Goal: Task Accomplishment & Management: Use online tool/utility

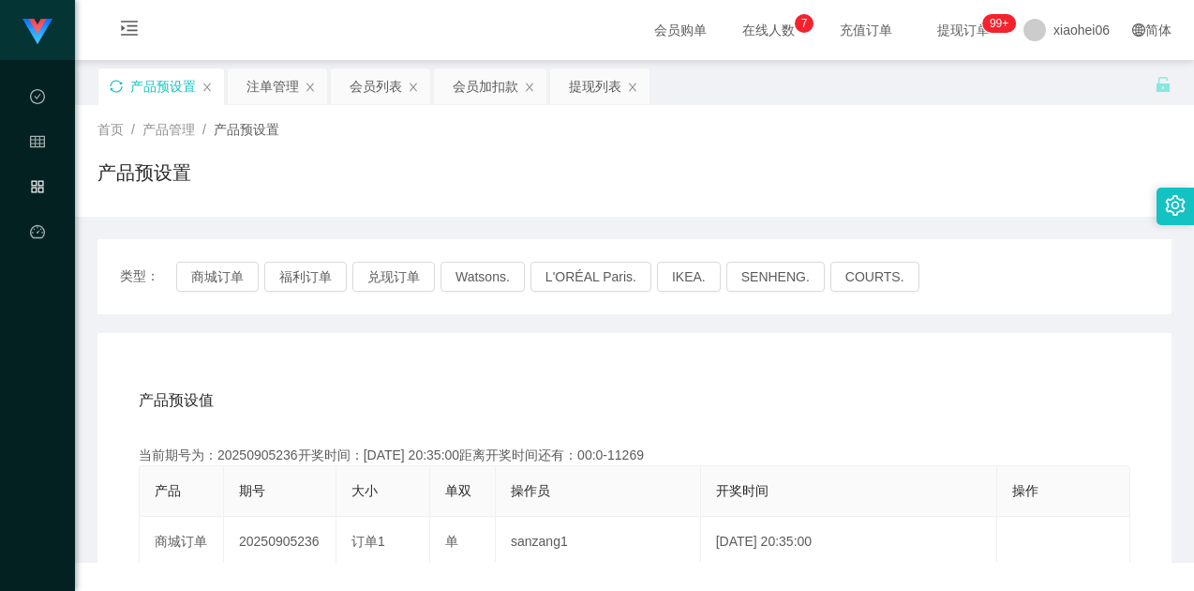
click at [111, 87] on icon "图标: sync" at bounding box center [116, 86] width 13 height 13
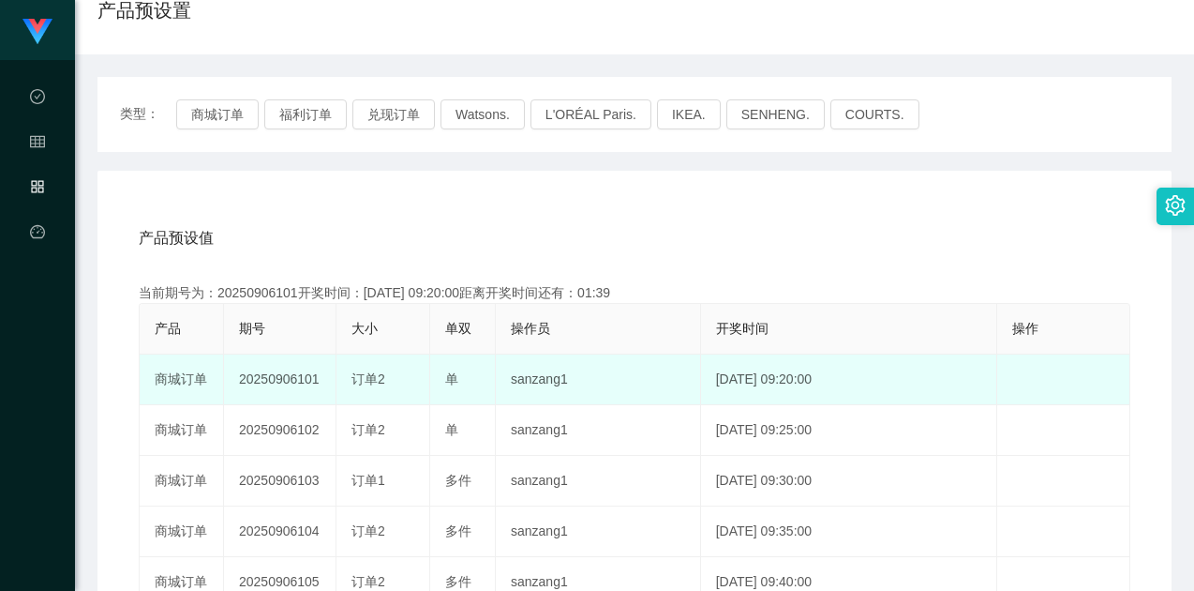
scroll to position [187, 0]
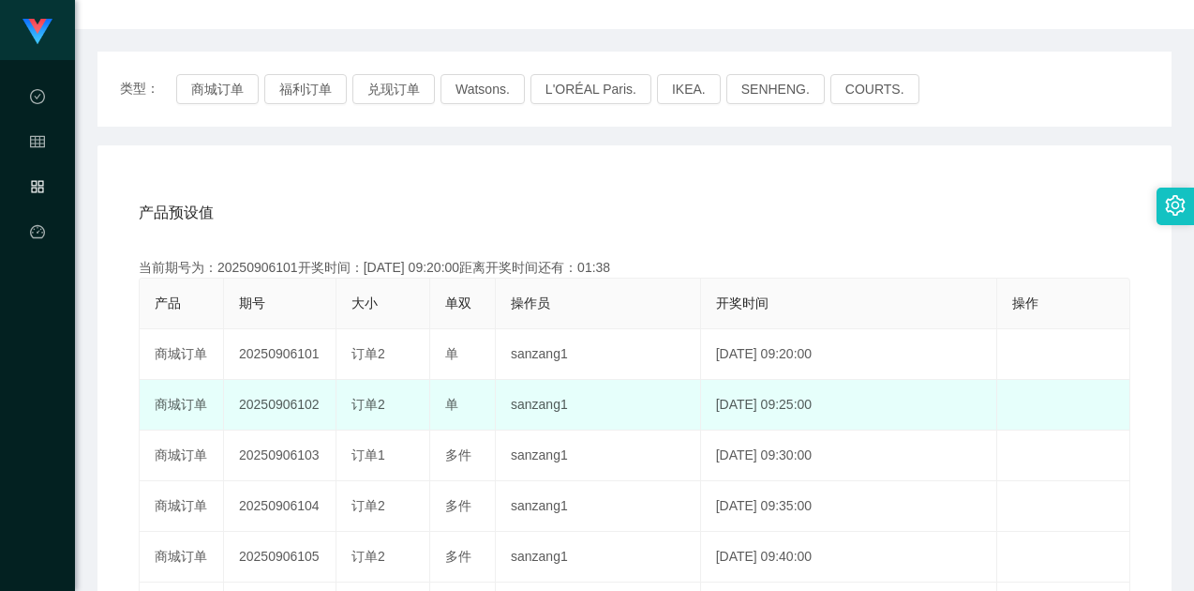
click at [280, 402] on td "20250906102" at bounding box center [280, 405] width 112 height 51
copy td "20250906102"
click at [311, 410] on td "20250906102" at bounding box center [280, 405] width 112 height 51
drag, startPoint x: 309, startPoint y: 405, endPoint x: 324, endPoint y: 404, distance: 15.0
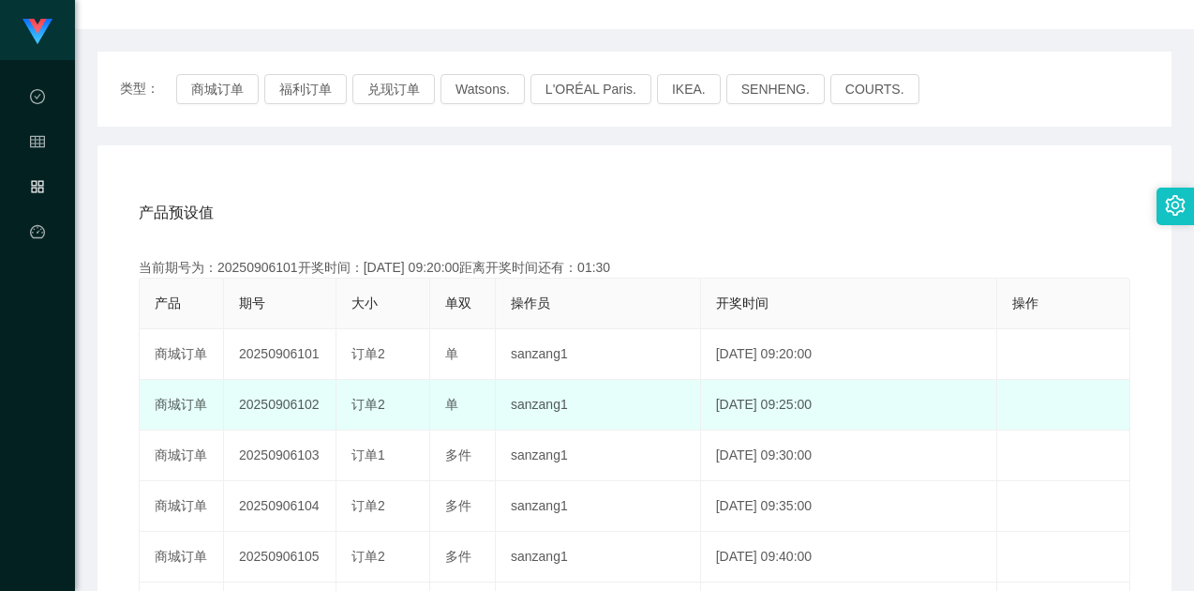
click at [324, 404] on td "20250906102" at bounding box center [280, 405] width 112 height 51
copy td "102"
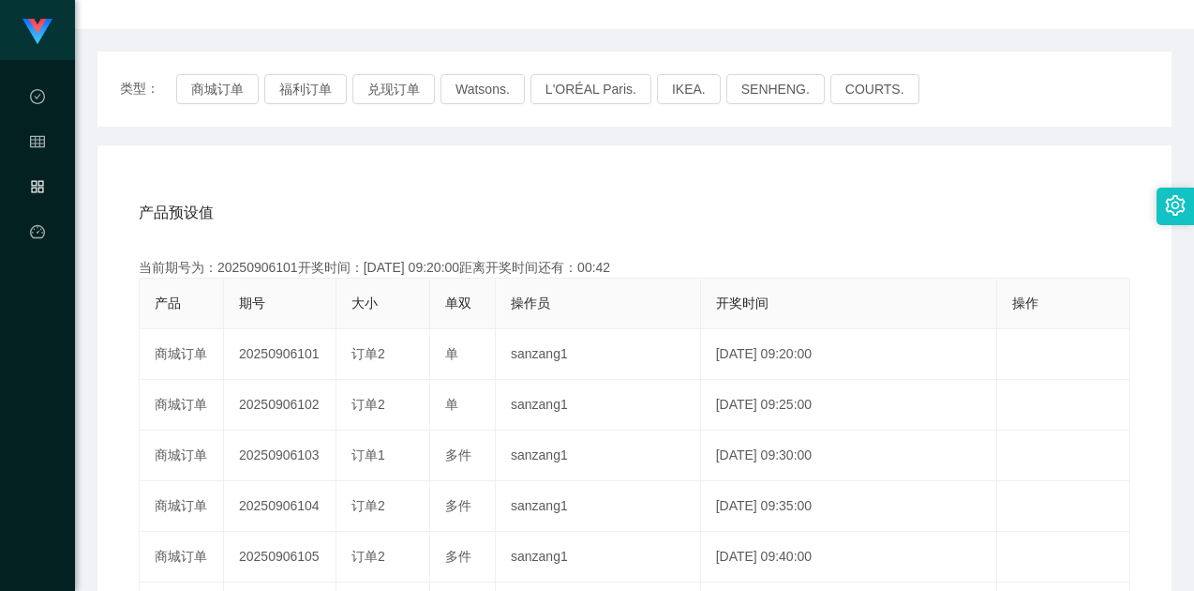
click at [681, 194] on div "产品预设值 添加期号" at bounding box center [635, 213] width 992 height 52
click at [731, 175] on div "产品预设值 添加期号 当前期号为：20250906101开奖时间：[DATE] 09:20:00距离开奖时间还有：00:23 产品 期号 大小 单双 操作员 …" at bounding box center [634, 531] width 1074 height 772
click at [754, 206] on div "产品预设值 添加期号" at bounding box center [635, 213] width 992 height 52
click at [477, 192] on div "产品预设值 添加期号" at bounding box center [635, 213] width 992 height 52
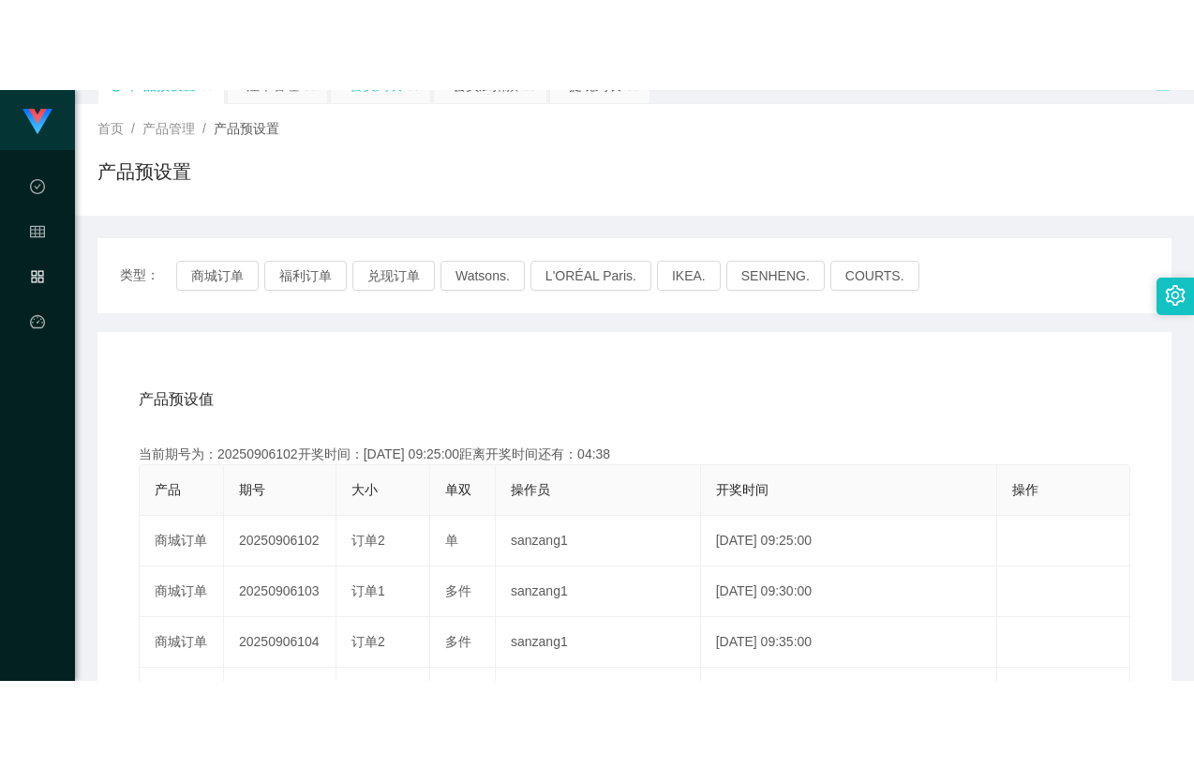
scroll to position [0, 0]
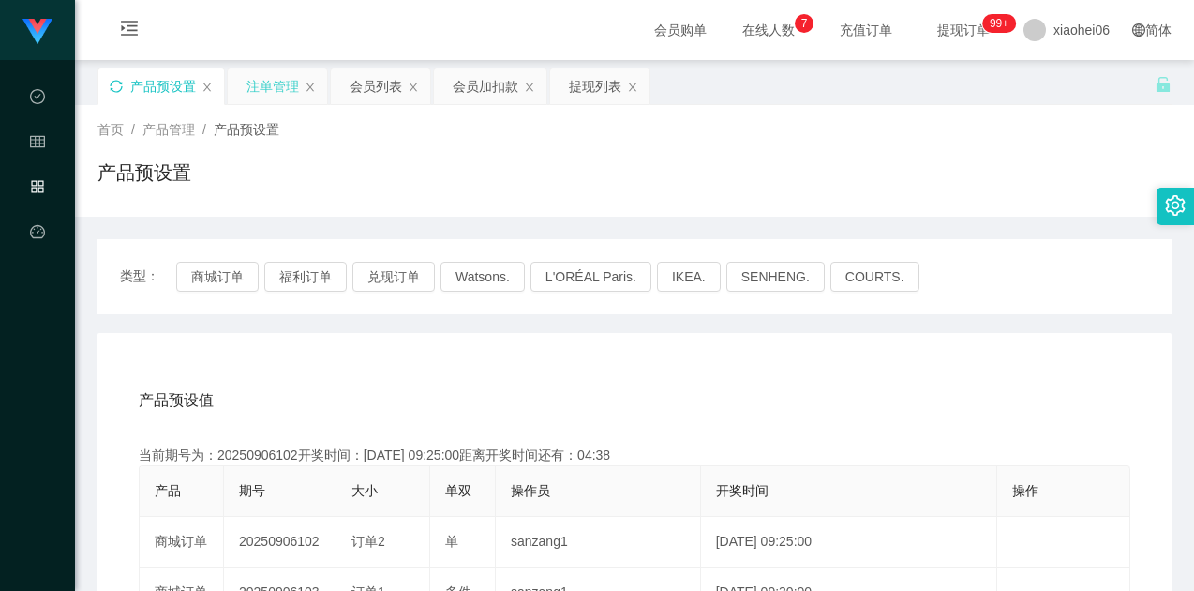
click at [262, 92] on div "注单管理" at bounding box center [273, 86] width 52 height 36
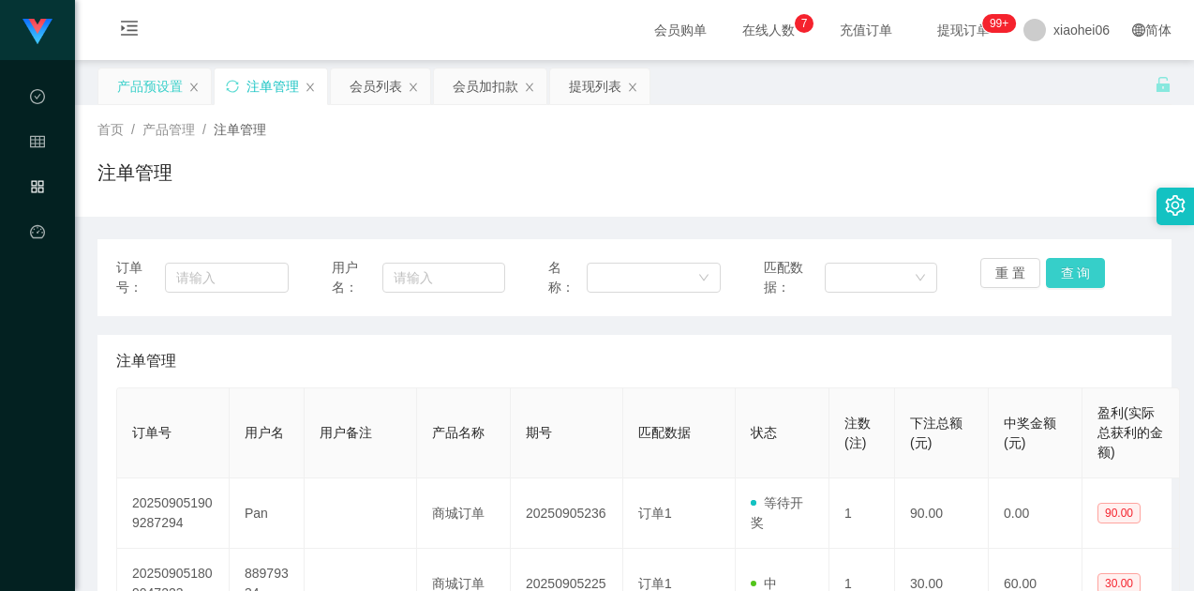
click at [1071, 270] on button "查 询" at bounding box center [1076, 273] width 60 height 30
click at [1048, 268] on button "查 询" at bounding box center [1076, 273] width 60 height 30
click at [1048, 275] on button "查 询" at bounding box center [1076, 273] width 60 height 30
click at [1062, 282] on button "查 询" at bounding box center [1076, 273] width 60 height 30
click at [1071, 279] on button "查 询" at bounding box center [1076, 273] width 60 height 30
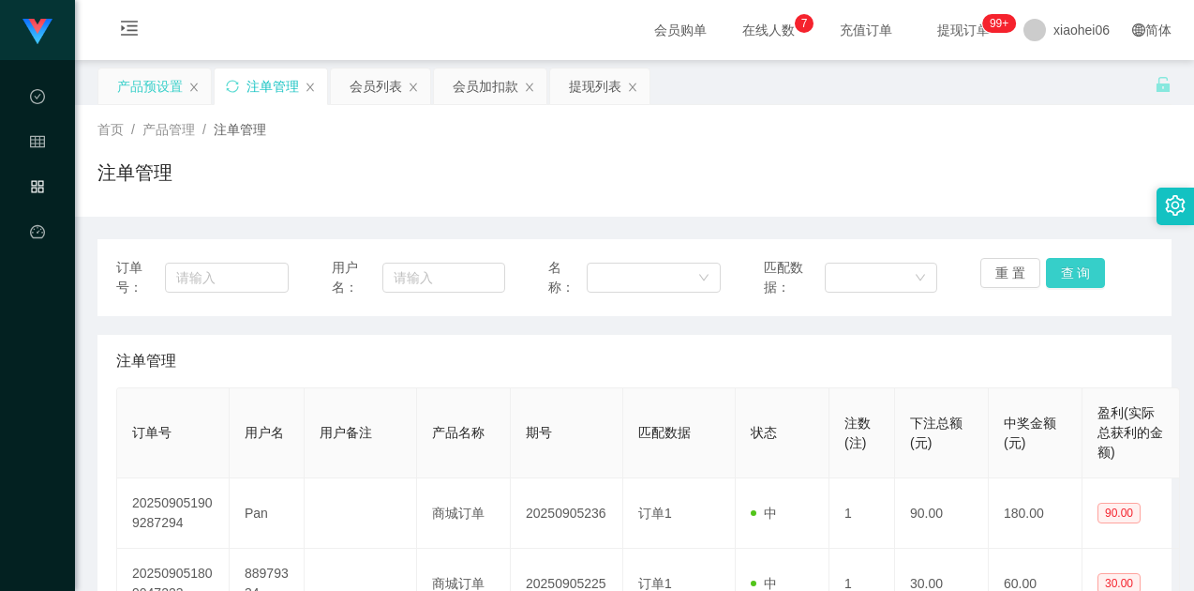
click at [1072, 270] on button "查 询" at bounding box center [1076, 273] width 60 height 30
click at [1063, 288] on div "重 置 查 询" at bounding box center [1067, 277] width 172 height 39
click at [1063, 262] on button "查 询" at bounding box center [1076, 273] width 60 height 30
click at [1061, 267] on div "重 置 查 询" at bounding box center [1067, 277] width 172 height 39
click at [1058, 277] on div "重 置 查 询" at bounding box center [1067, 277] width 172 height 39
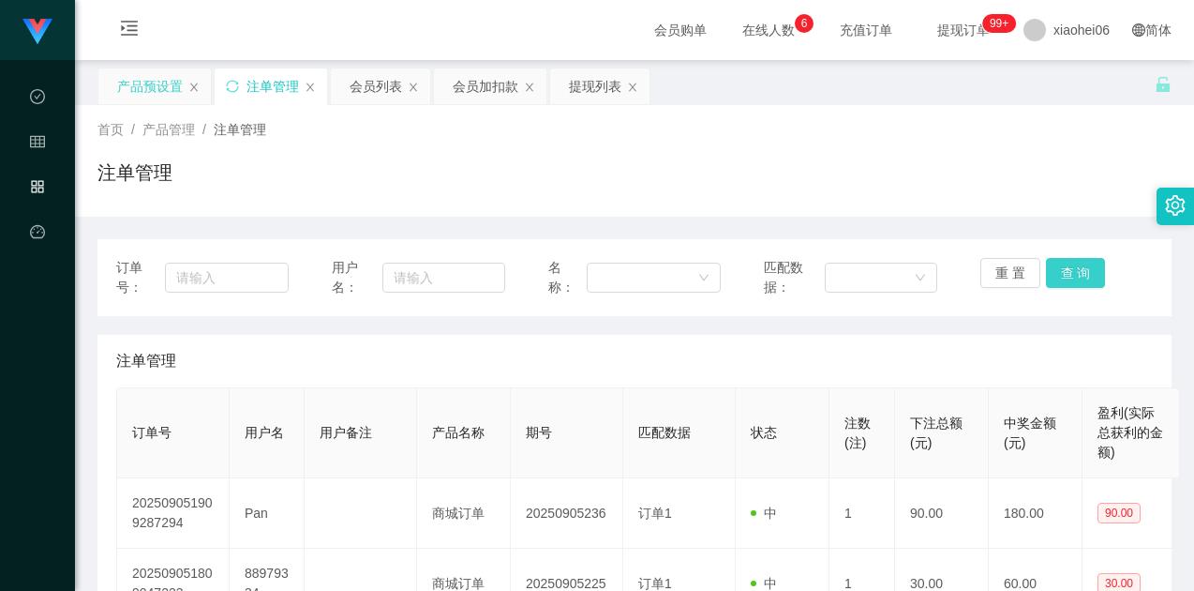
click at [1058, 275] on button "查 询" at bounding box center [1076, 273] width 60 height 30
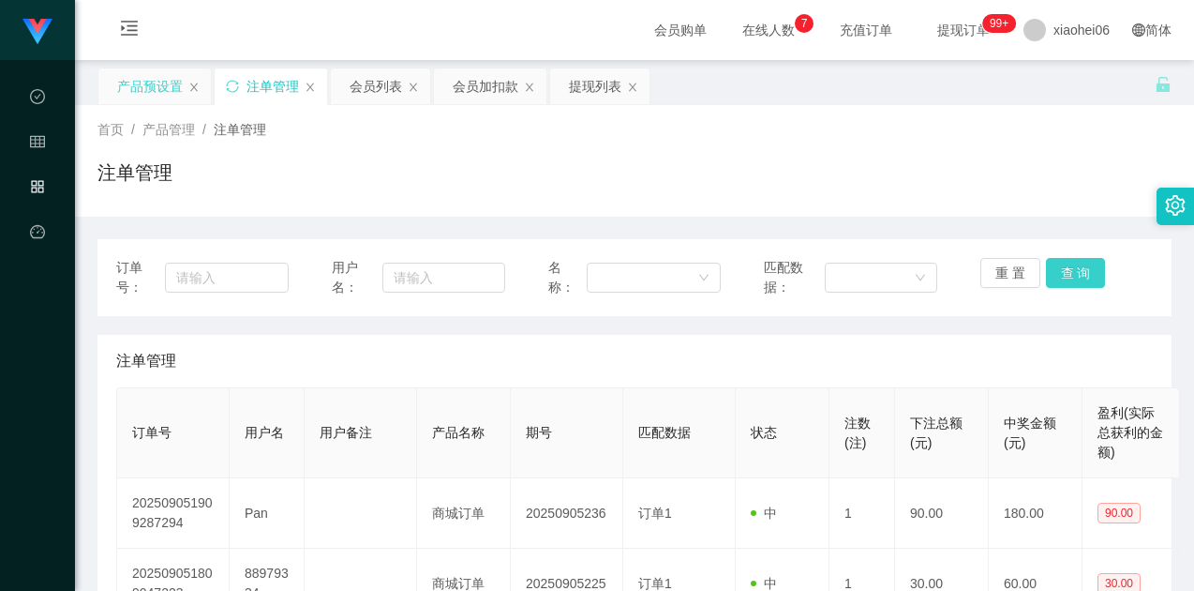
click at [1058, 275] on button "查 询" at bounding box center [1076, 273] width 60 height 30
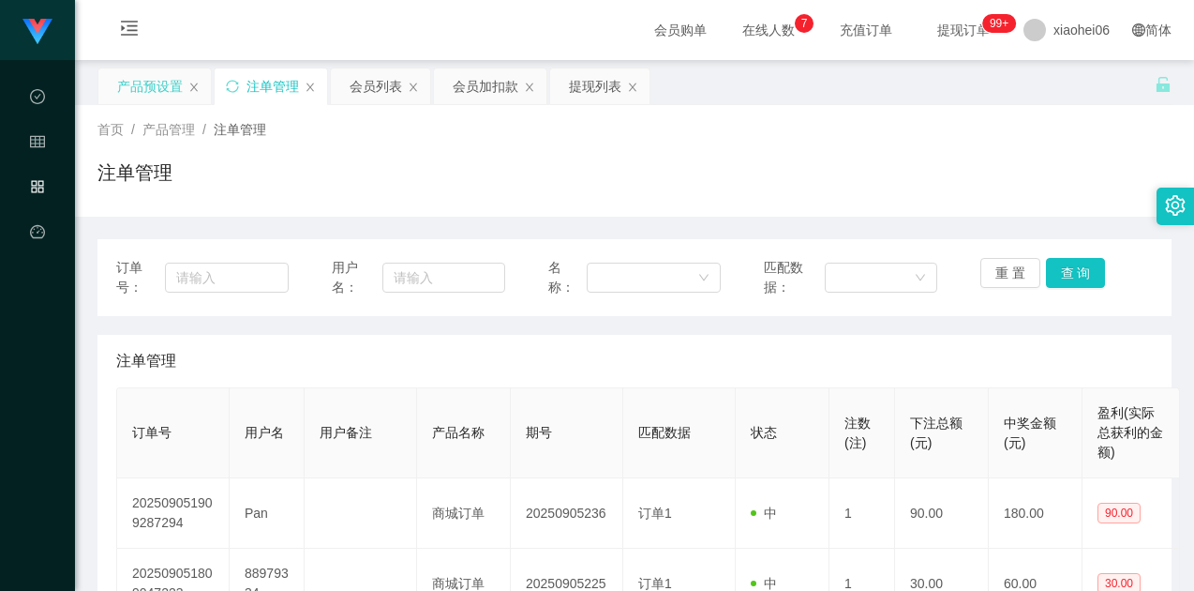
click at [1052, 164] on div "注单管理" at bounding box center [634, 179] width 1074 height 43
click at [1069, 257] on div "订单号： 用户名： 名称： 匹配数据： 重 置 查 询" at bounding box center [634, 277] width 1074 height 77
click at [1069, 264] on button "查 询" at bounding box center [1076, 273] width 60 height 30
click at [1068, 272] on button "查 询" at bounding box center [1076, 273] width 60 height 30
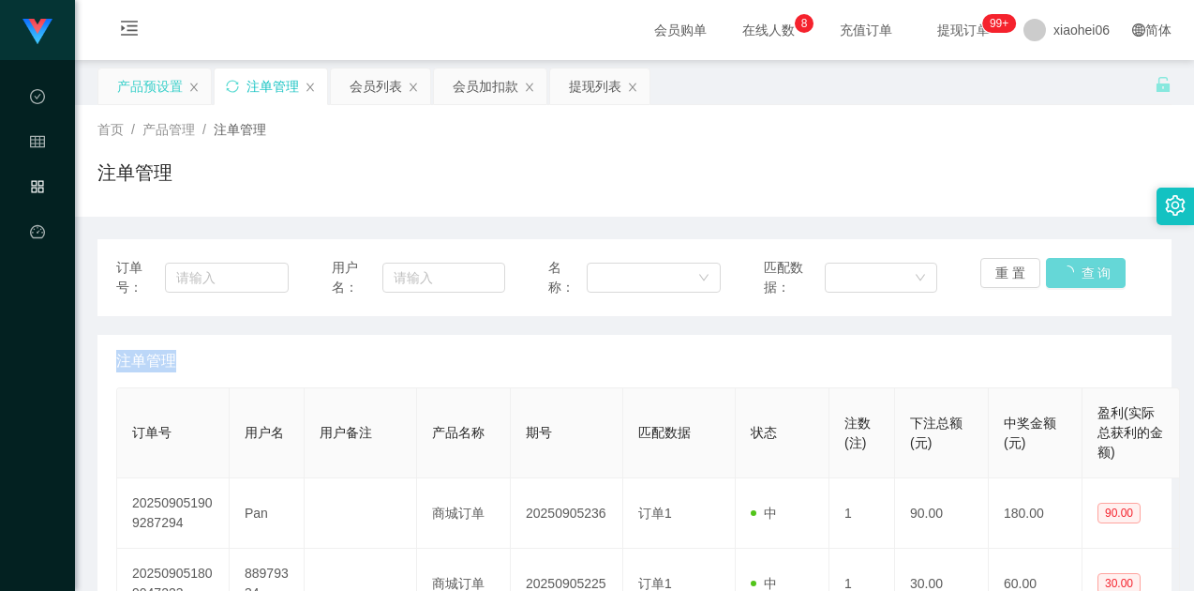
click at [1068, 273] on div "重 置 查 询" at bounding box center [1067, 277] width 172 height 39
click at [1068, 273] on button "查 询" at bounding box center [1076, 273] width 60 height 30
click at [1008, 274] on button "重 置" at bounding box center [1011, 273] width 60 height 30
click at [232, 89] on icon "图标: sync" at bounding box center [232, 86] width 13 height 13
click at [1057, 172] on div "注单管理" at bounding box center [634, 179] width 1074 height 43
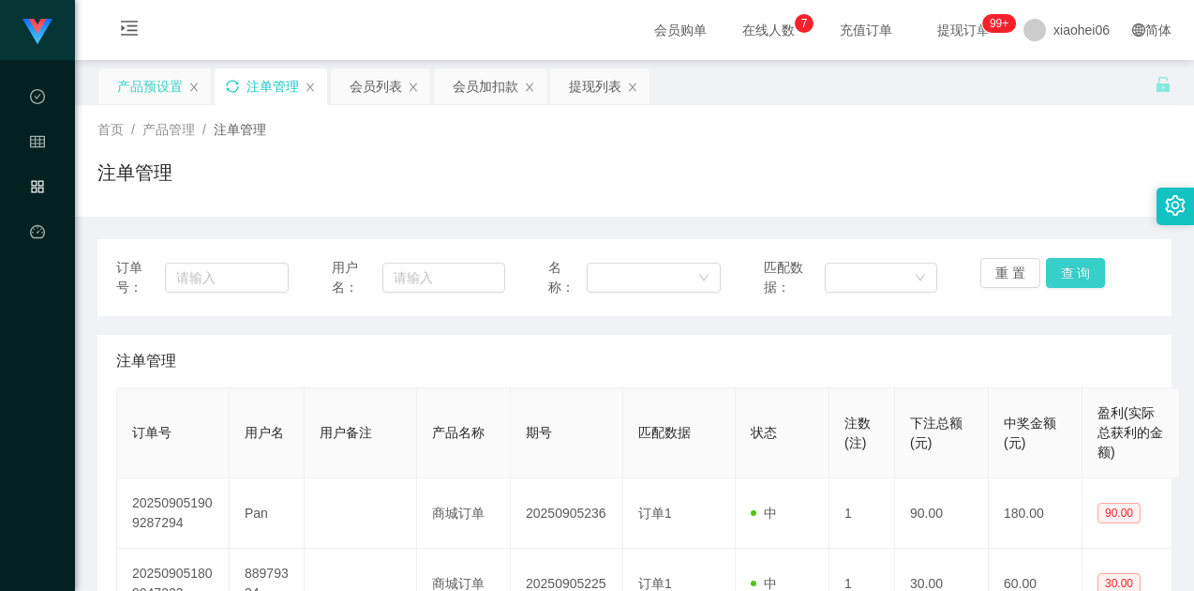
click at [1061, 260] on button "查 询" at bounding box center [1076, 273] width 60 height 30
click at [1004, 204] on div "首页 / 产品管理 / 注单管理 / 注单管理" at bounding box center [634, 161] width 1119 height 112
click at [1063, 274] on button "查 询" at bounding box center [1076, 273] width 60 height 30
click at [1096, 289] on div "重 置 查 询" at bounding box center [1067, 277] width 172 height 39
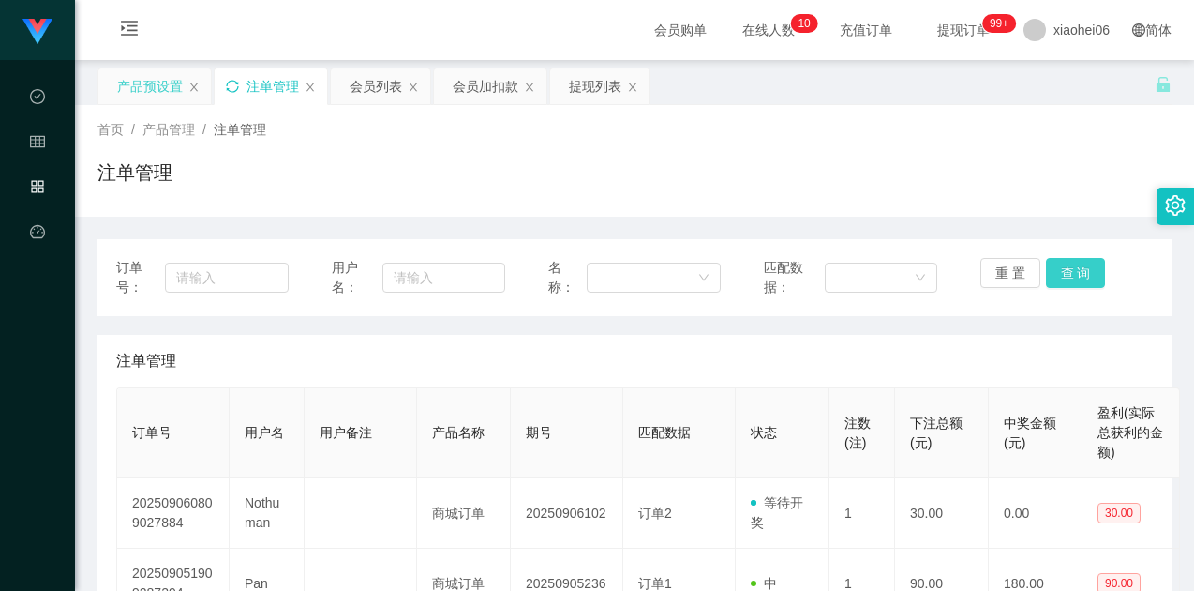
click at [1072, 277] on button "查 询" at bounding box center [1076, 273] width 60 height 30
click at [1072, 277] on div "重 置 查 询" at bounding box center [1067, 277] width 172 height 39
click at [154, 96] on div "产品预设置" at bounding box center [150, 86] width 66 height 36
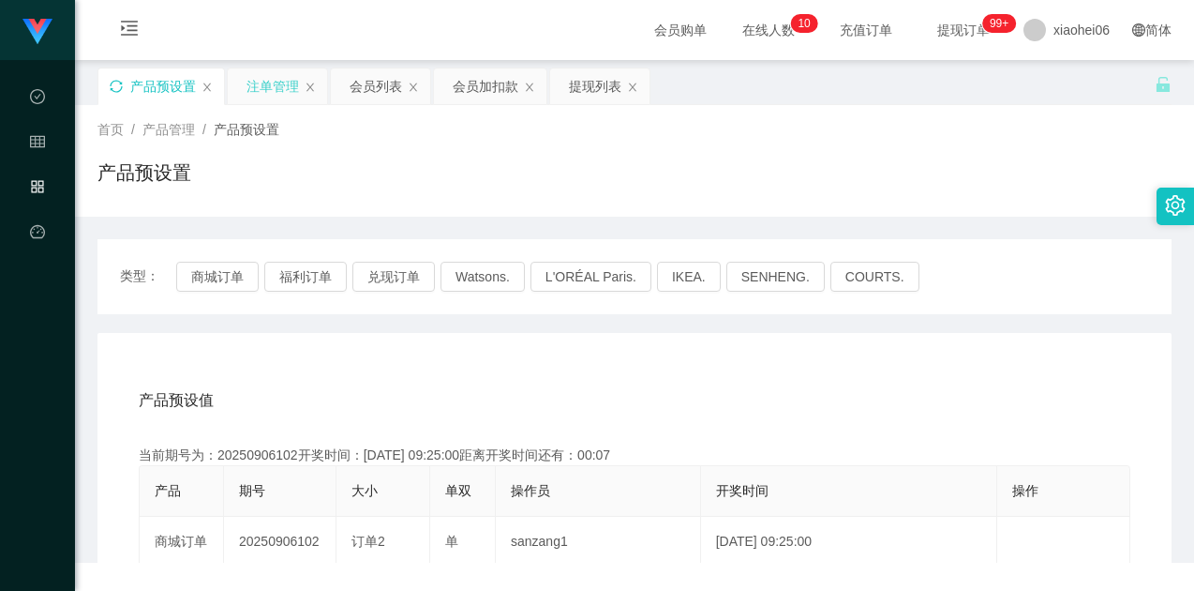
click at [773, 199] on div "产品预设置" at bounding box center [634, 179] width 1074 height 43
click at [199, 274] on button "商城订单" at bounding box center [217, 277] width 82 height 30
click at [953, 153] on div "首页 / 产品管理 / 产品预设置 / 产品预设置" at bounding box center [634, 161] width 1074 height 82
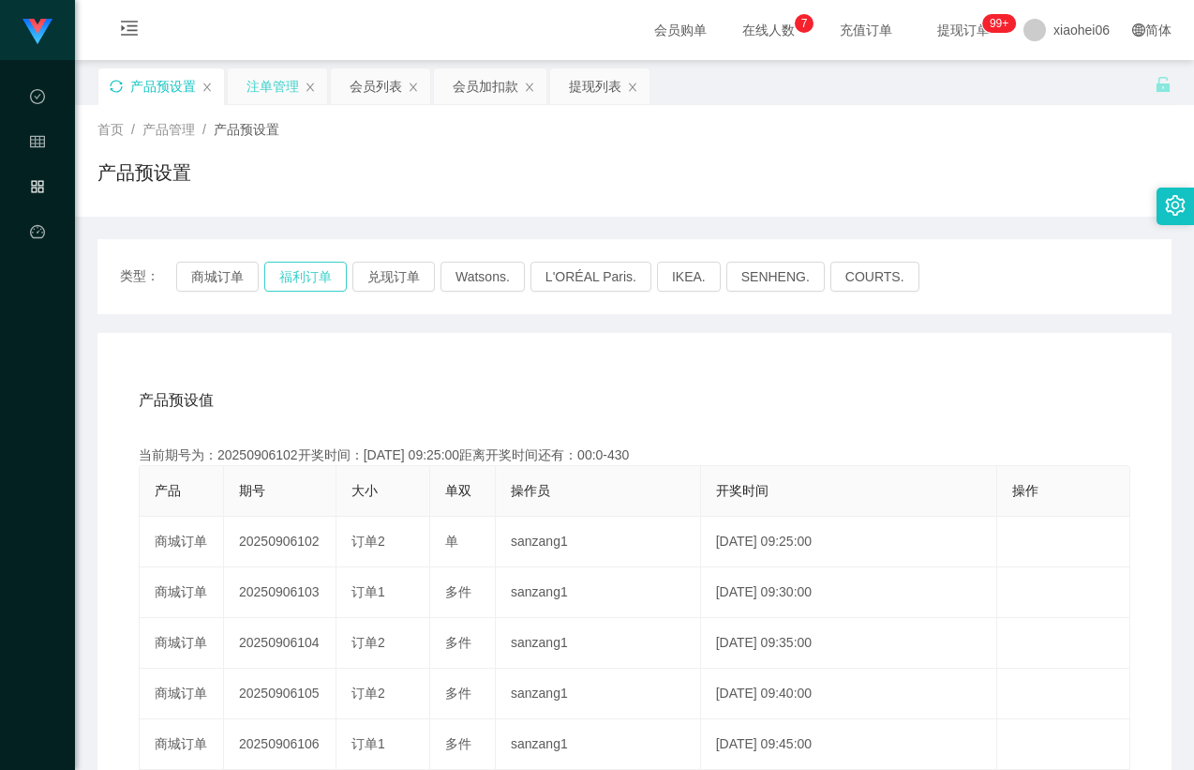
click at [292, 276] on button "福利订单" at bounding box center [305, 277] width 82 height 30
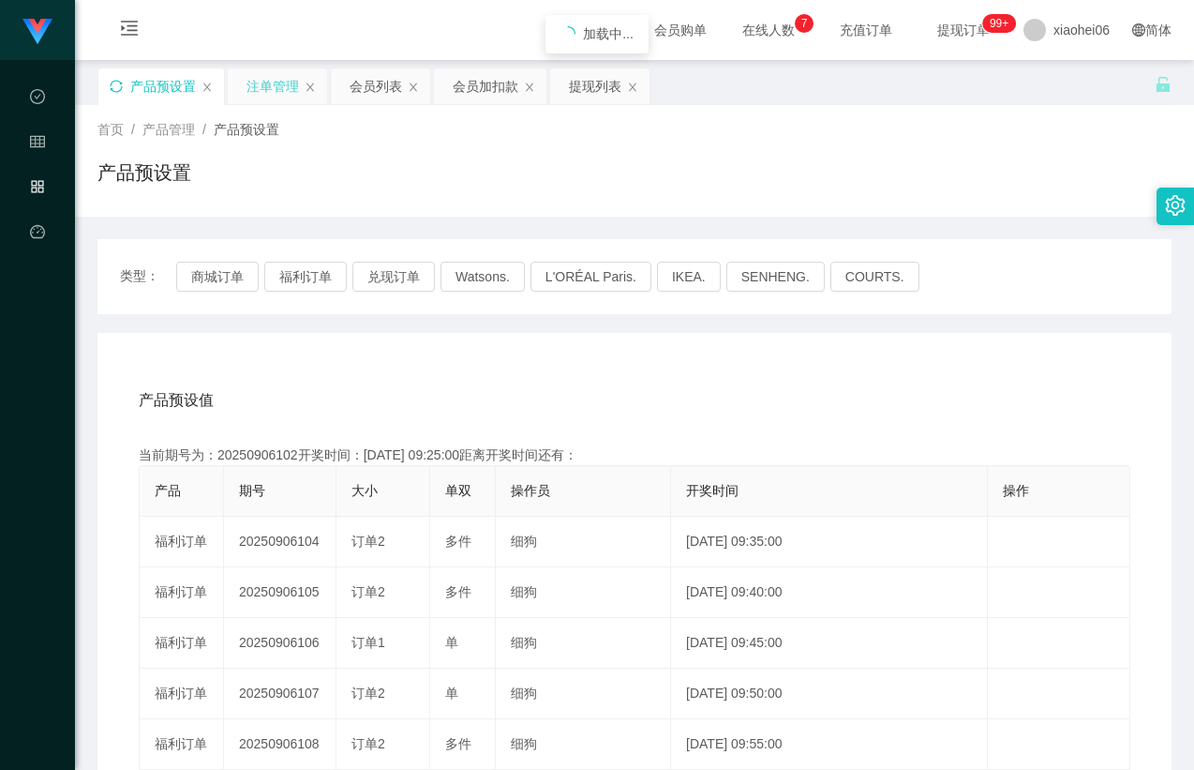
click at [342, 353] on div "产品预设值 添加期号 当前期号为：20250906102开奖时间：[DATE] 09:25:00距离开奖时间还有： 产品 期号 大小 单双 操作员 开奖时间 …" at bounding box center [634, 719] width 1074 height 772
click at [342, 353] on div "产品预设值 添加期号 当前期号为：20250906104开奖时间：[DATE] 09:35:00距离开奖时间还有： 产品 期号 大小 单双 操作员 开奖时间 …" at bounding box center [634, 719] width 1074 height 772
click at [342, 353] on div "产品预设值 添加期号 当前期号为：20250906104开奖时间：[DATE] 09:35:00距离开奖时间还有：02:46 产品 期号 大小 单双 操作员 …" at bounding box center [634, 719] width 1074 height 772
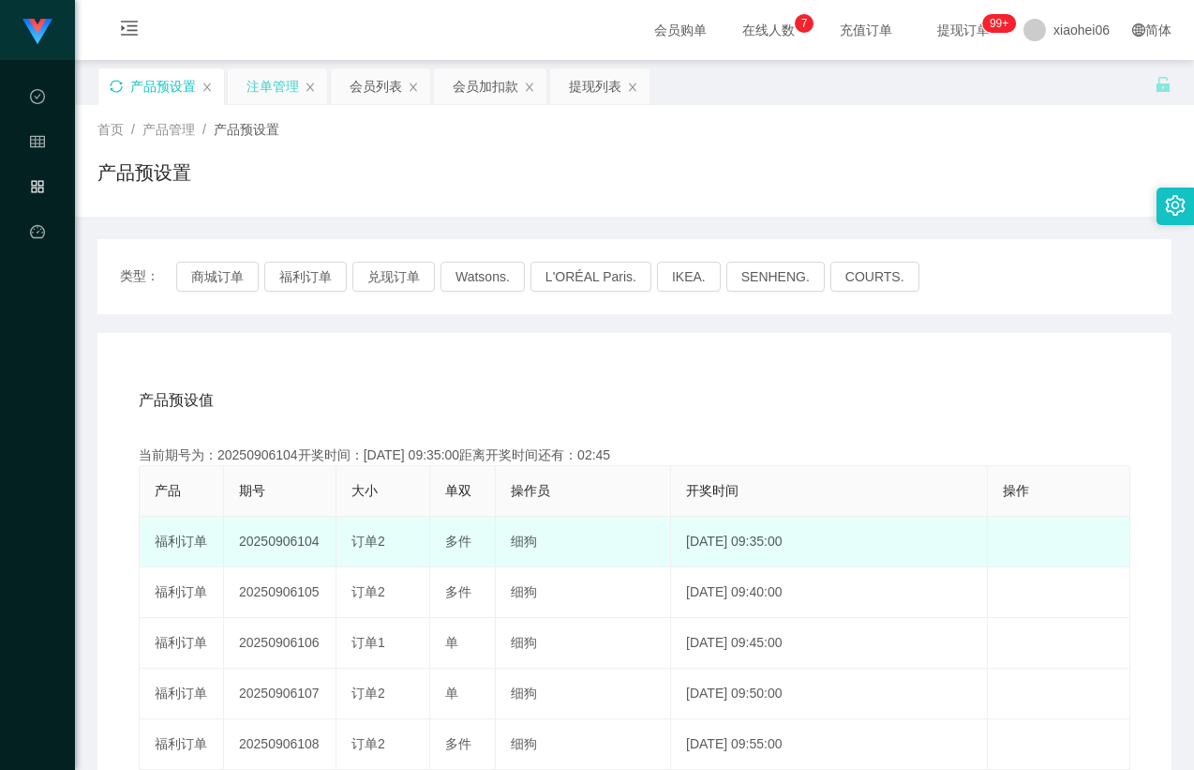
click at [295, 538] on td "20250906104" at bounding box center [280, 542] width 112 height 51
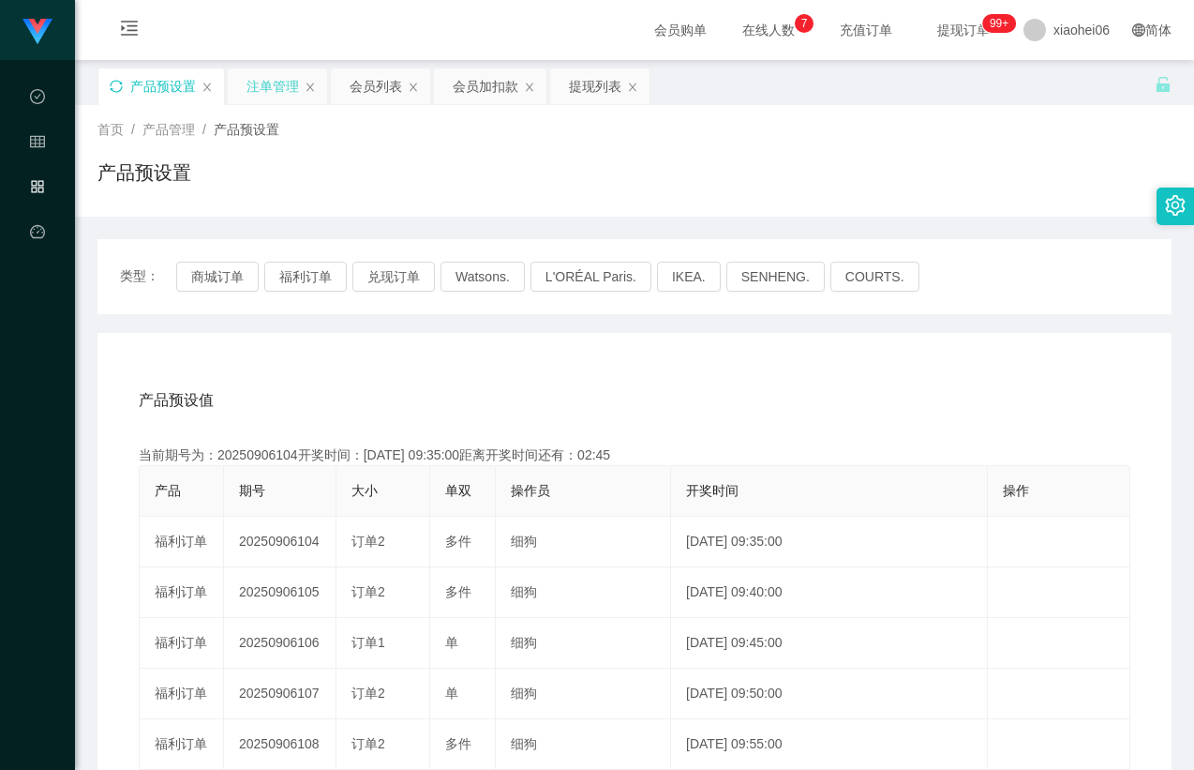
copy td "20250906104"
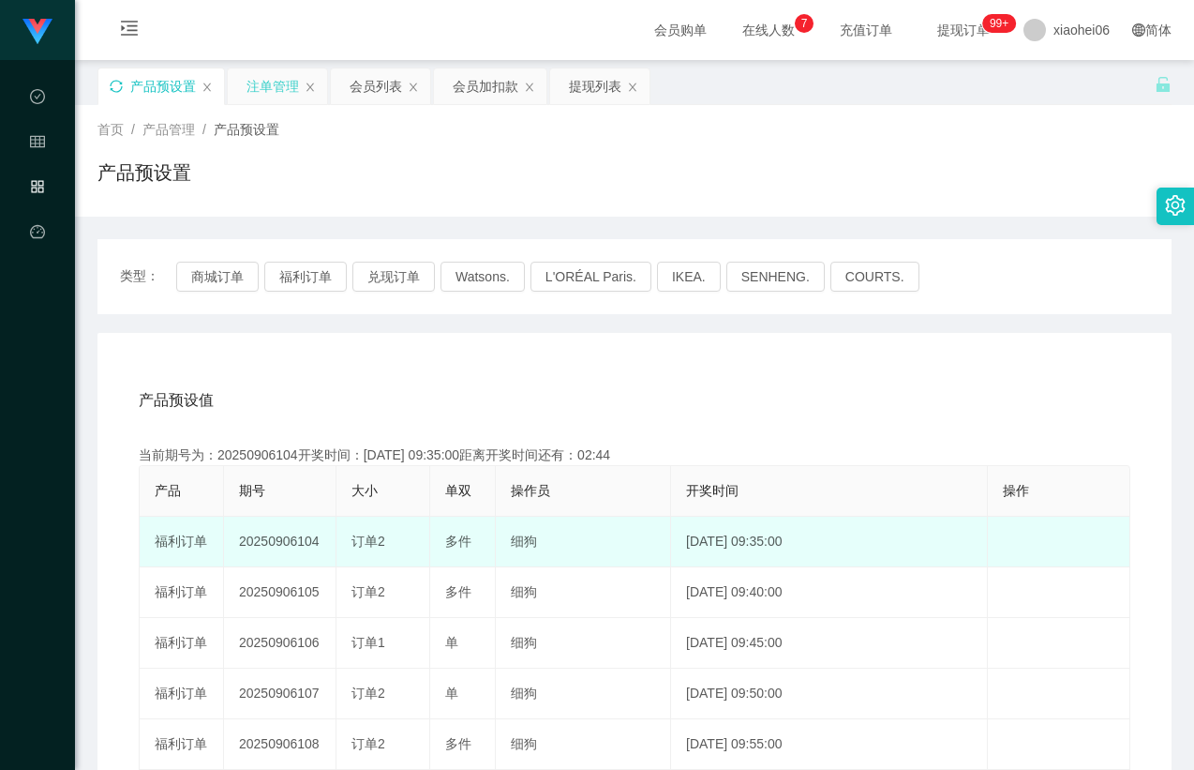
click at [295, 541] on td "20250906104" at bounding box center [280, 542] width 112 height 51
click at [302, 545] on td "20250906104" at bounding box center [280, 542] width 112 height 51
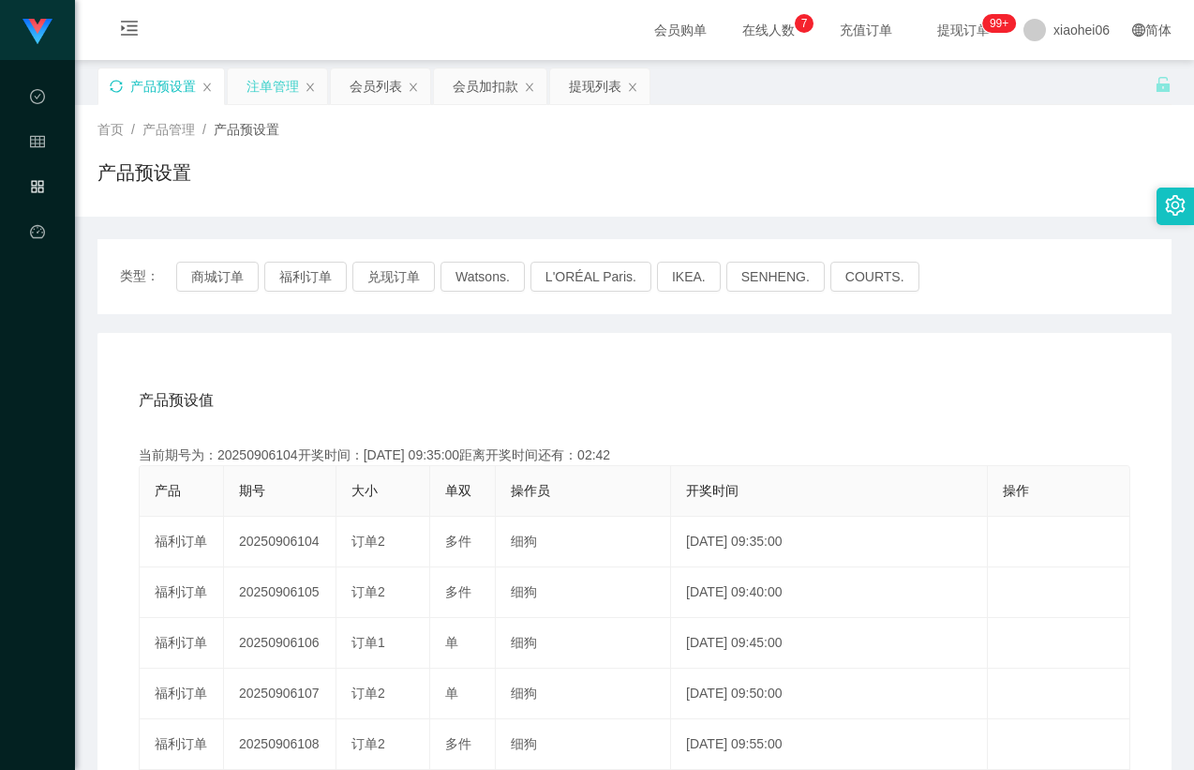
drag, startPoint x: 320, startPoint y: 544, endPoint x: 352, endPoint y: 490, distance: 62.7
click at [298, 539] on td "20250906104" at bounding box center [280, 542] width 112 height 51
copy td "104"
click at [462, 363] on div "产品预设值 添加期号 当前期号为：20250906104开奖时间：[DATE] 09:35:00距离开奖时间还有：01:27 产品 期号 大小 单双 操作员 …" at bounding box center [634, 719] width 1074 height 772
drag, startPoint x: 440, startPoint y: 167, endPoint x: 421, endPoint y: 155, distance: 22.4
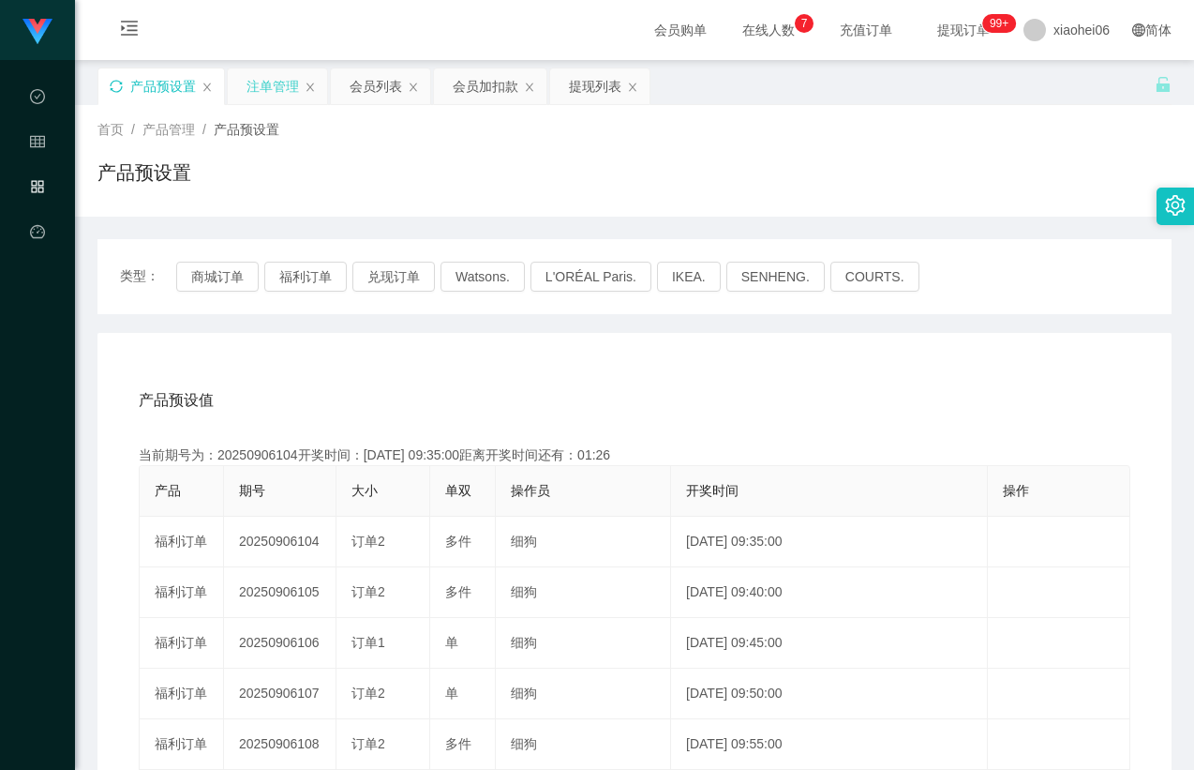
click at [440, 167] on div "产品预设置" at bounding box center [634, 179] width 1074 height 43
click at [120, 85] on icon "图标: sync" at bounding box center [116, 86] width 13 height 13
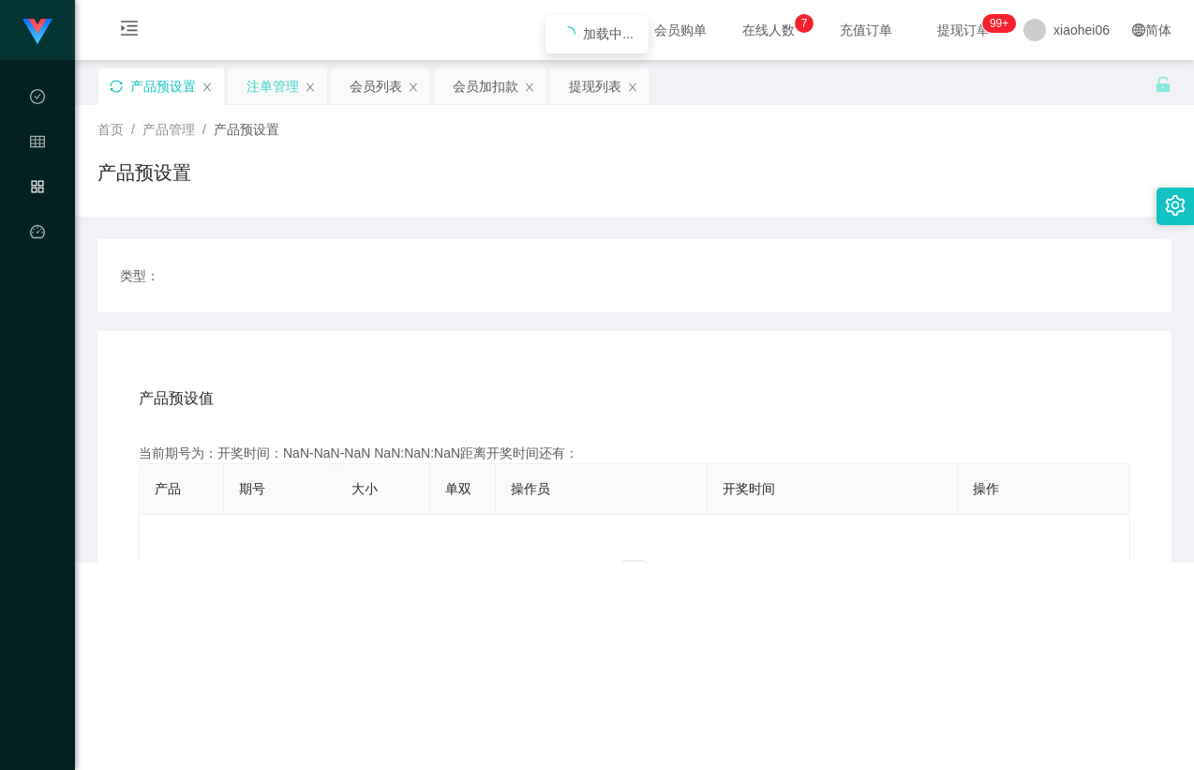
click at [551, 164] on main "关闭左侧 关闭右侧 关闭其它 刷新页面 产品预设置 注单管理 会员列表 会员加扣款 提现列表 首页 / 产品管理 / 产品预设置 / 产品预设置 类型： 产品…" at bounding box center [634, 267] width 1119 height 415
click at [893, 171] on div "产品预设置" at bounding box center [634, 179] width 1074 height 43
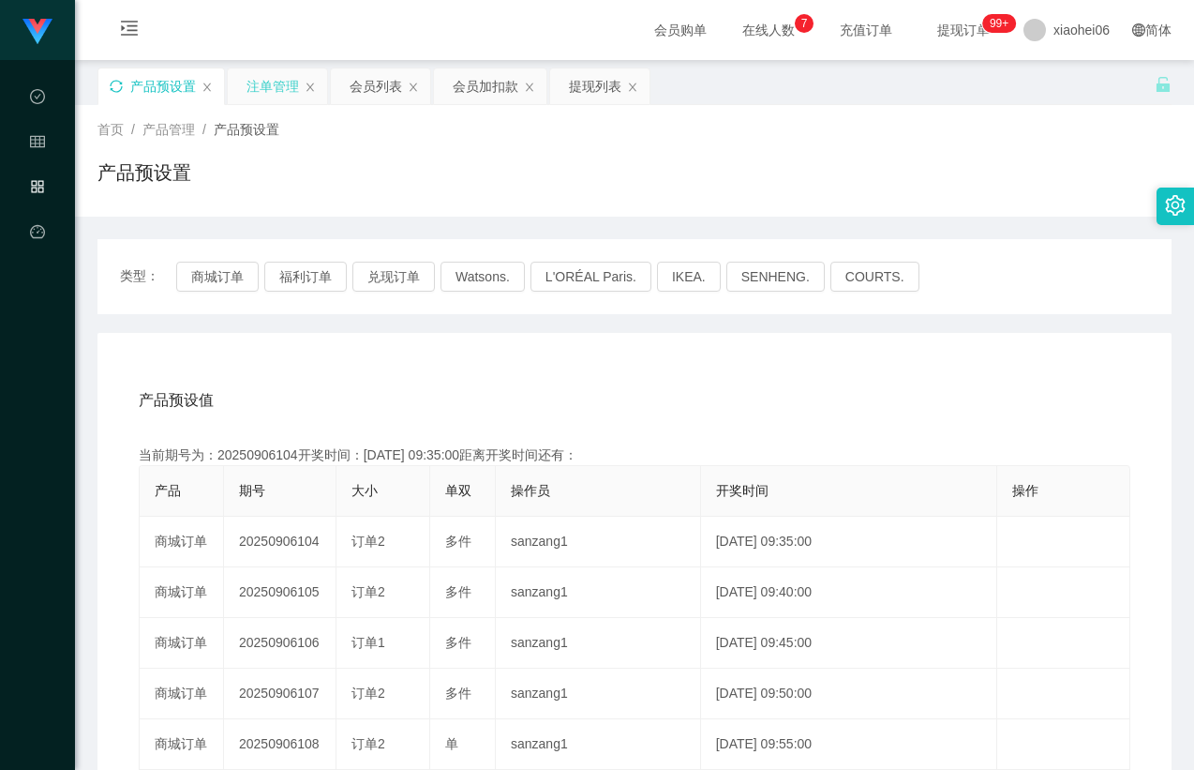
click at [915, 157] on div "首页 / 产品管理 / 产品预设置 / 产品预设置" at bounding box center [634, 161] width 1074 height 82
